Goal: Task Accomplishment & Management: Manage account settings

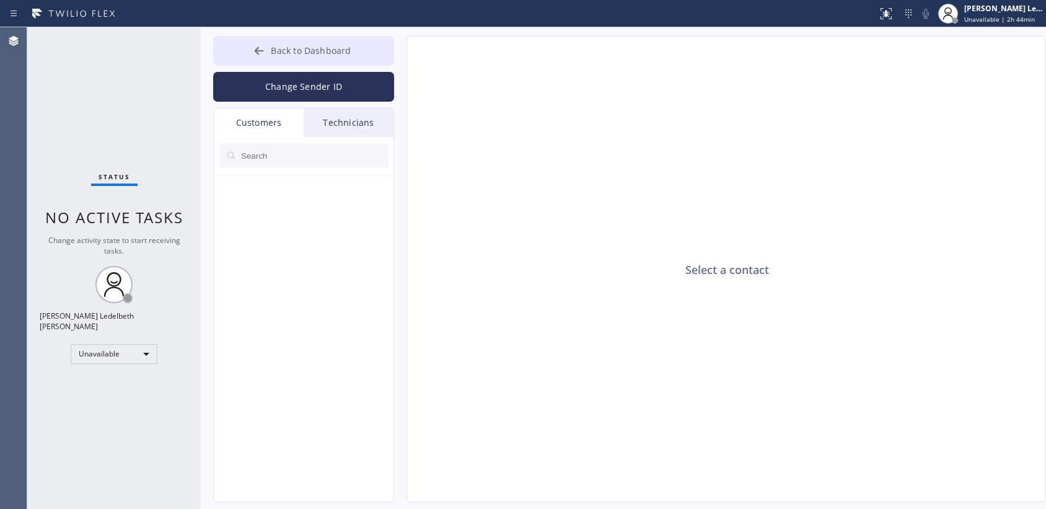
click at [263, 48] on icon at bounding box center [259, 51] width 12 height 12
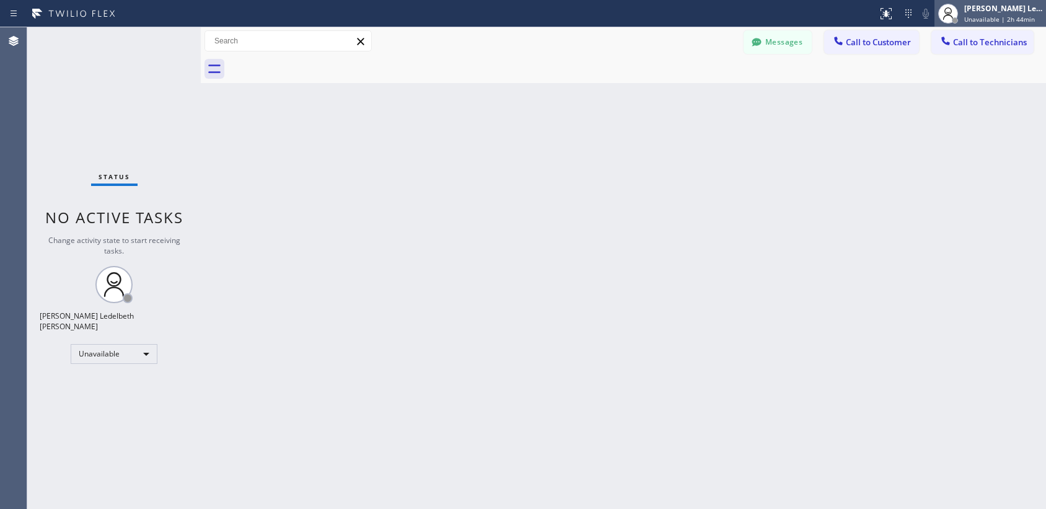
click at [980, 15] on span "Unavailable | 2h 44min" at bounding box center [999, 19] width 71 height 9
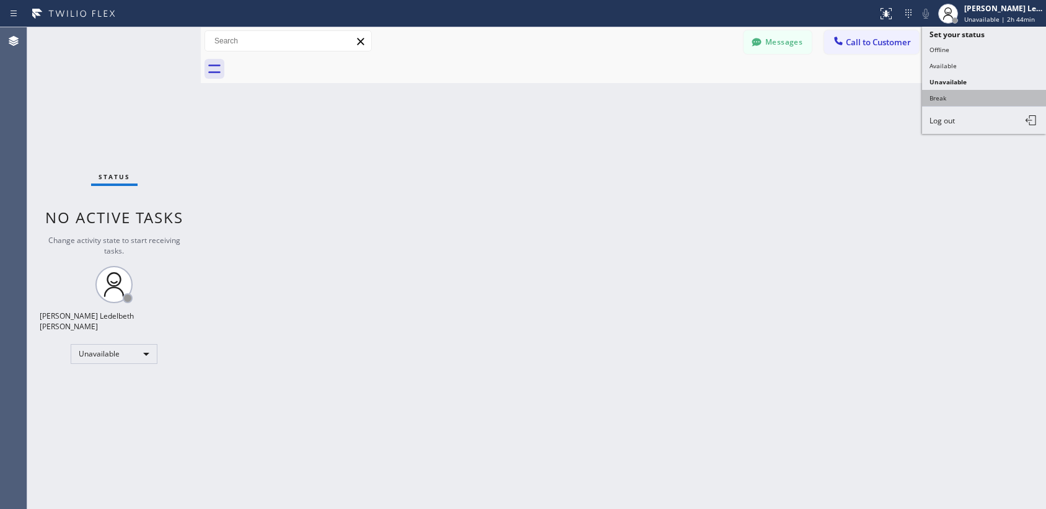
click at [964, 90] on button "Break" at bounding box center [984, 98] width 124 height 16
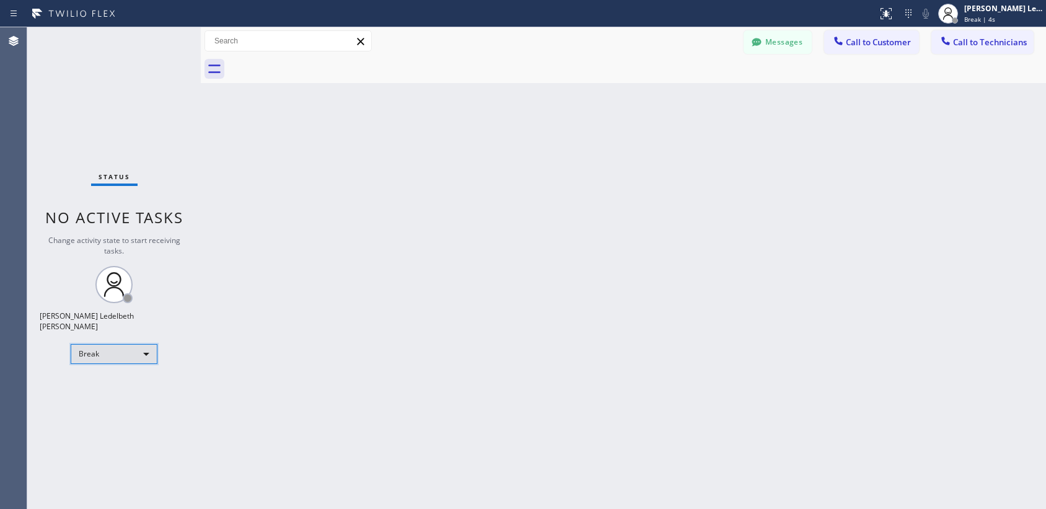
click at [139, 353] on div "Break" at bounding box center [114, 354] width 87 height 20
click at [116, 390] on li "Unavailable" at bounding box center [113, 397] width 84 height 15
